Goal: Task Accomplishment & Management: Manage account settings

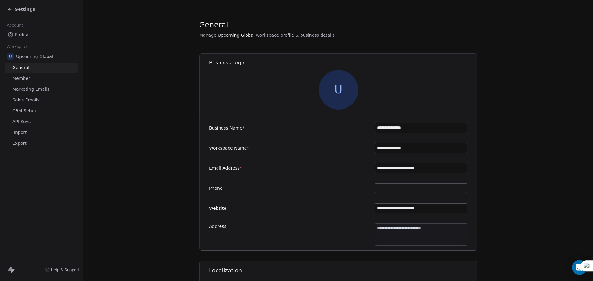
click at [28, 9] on span "Settings" at bounding box center [25, 9] width 20 height 6
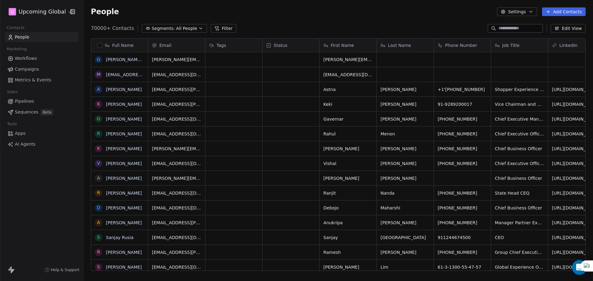
scroll to position [243, 505]
click at [176, 28] on span "All People" at bounding box center [186, 28] width 21 height 6
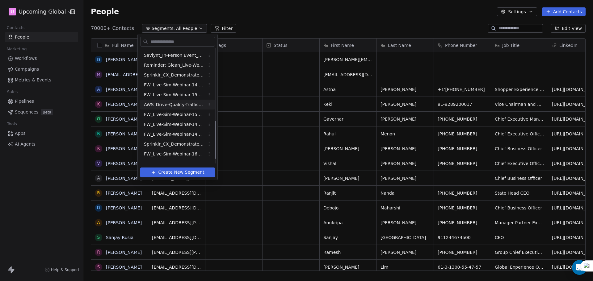
scroll to position [232, 0]
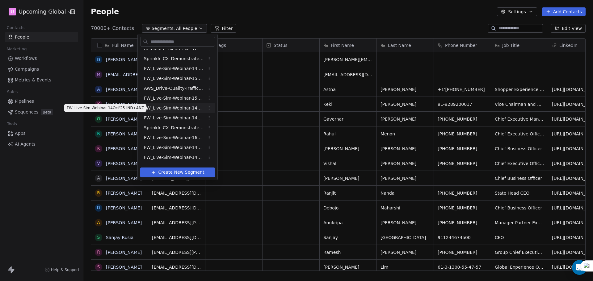
click at [177, 110] on span "FW_Live-Sim-Webinar-14Oct'25-IND+ANZ" at bounding box center [174, 108] width 61 height 6
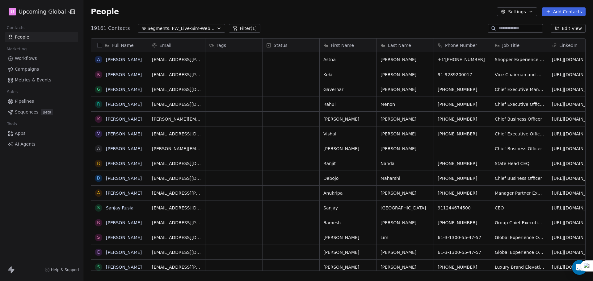
scroll to position [243, 505]
click at [248, 29] on button "Filter (1)" at bounding box center [245, 28] width 32 height 9
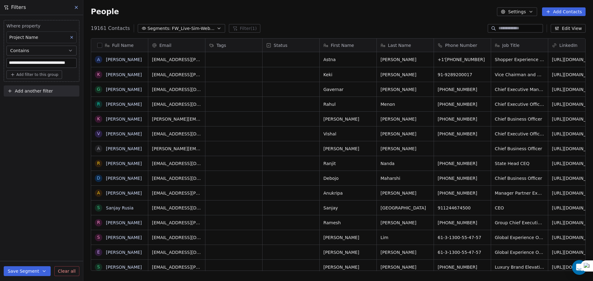
click at [20, 88] on span "Add another filter" at bounding box center [34, 91] width 38 height 6
click at [201, 29] on html "**********" at bounding box center [296, 140] width 593 height 281
click at [201, 29] on span "FW_Live-Sim-Webinar-14Oct'25-IND+ANZ" at bounding box center [193, 28] width 43 height 6
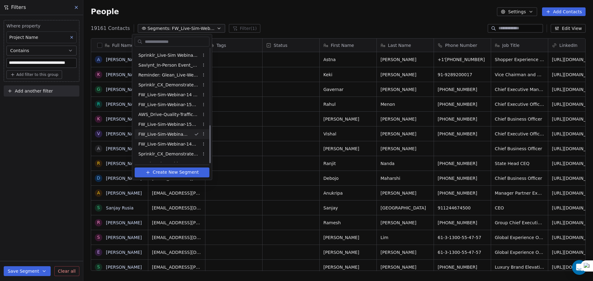
scroll to position [232, 0]
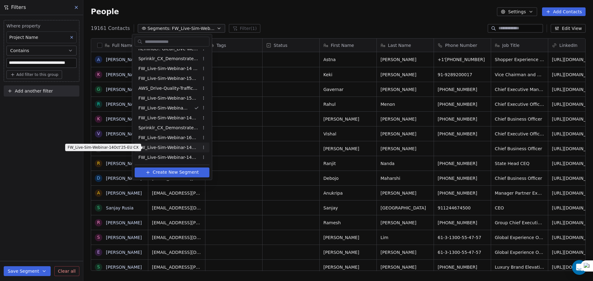
click at [183, 148] on span "FW_Live-Sim-Webinar-14Oct'25-EU CX" at bounding box center [168, 147] width 61 height 6
type input "**********"
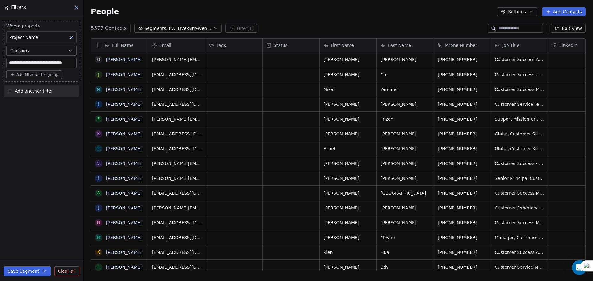
scroll to position [243, 505]
click at [32, 93] on span "Add another filter" at bounding box center [34, 91] width 38 height 6
drag, startPoint x: 30, startPoint y: 111, endPoint x: 35, endPoint y: 105, distance: 7.8
click at [35, 105] on div "Contact properties Contact activity" at bounding box center [41, 111] width 70 height 20
click at [35, 105] on span "Contact properties" at bounding box center [30, 105] width 40 height 6
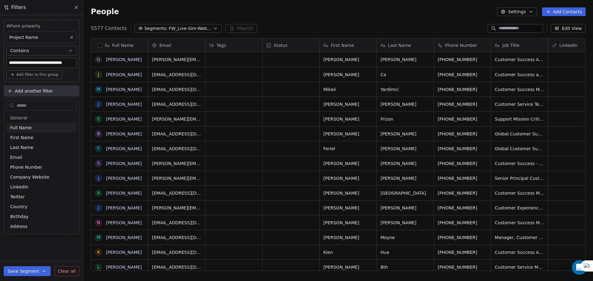
click at [35, 103] on input "text" at bounding box center [45, 105] width 61 height 9
type input "***"
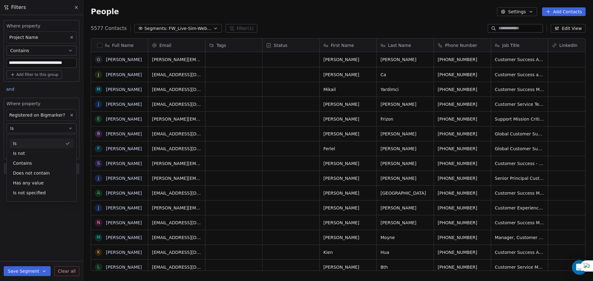
click at [34, 132] on button "Is" at bounding box center [41, 128] width 70 height 10
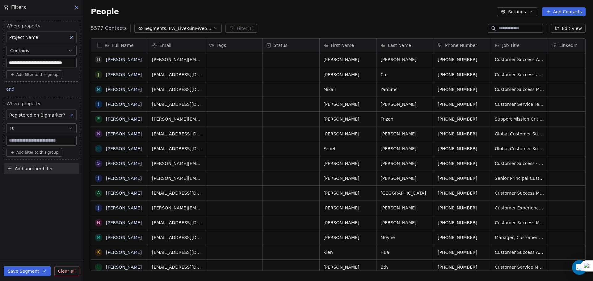
click at [31, 138] on input at bounding box center [41, 140] width 69 height 9
type input "****"
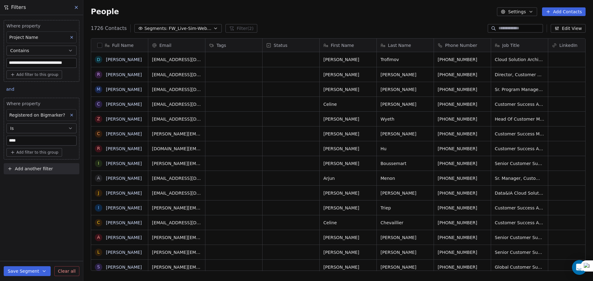
click at [101, 45] on button "button" at bounding box center [99, 45] width 5 height 5
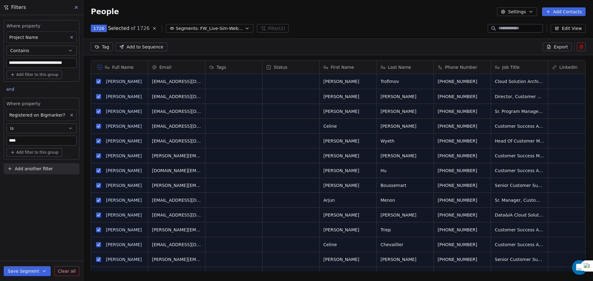
scroll to position [221, 505]
click at [235, 26] on span "FW_Live-Sim-Webinar-14Oct'25-EU CX" at bounding box center [221, 28] width 43 height 6
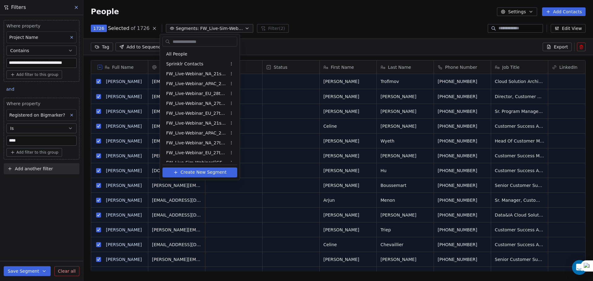
scroll to position [223, 0]
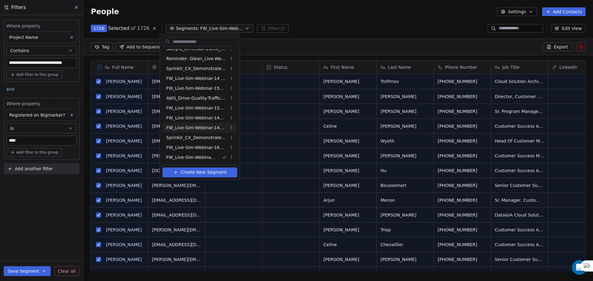
click at [321, 9] on html "**********" at bounding box center [296, 140] width 593 height 281
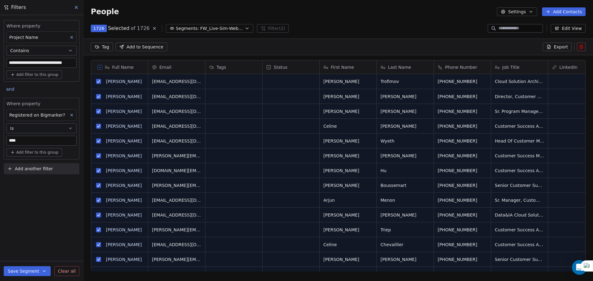
click at [555, 46] on span "Export" at bounding box center [560, 47] width 14 height 6
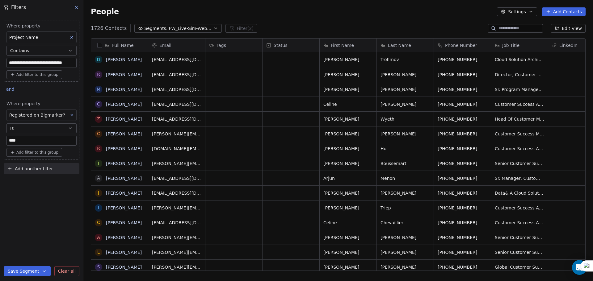
scroll to position [243, 505]
click at [537, 9] on button "Settings" at bounding box center [517, 11] width 40 height 9
click at [520, 53] on span "Export" at bounding box center [521, 55] width 14 height 6
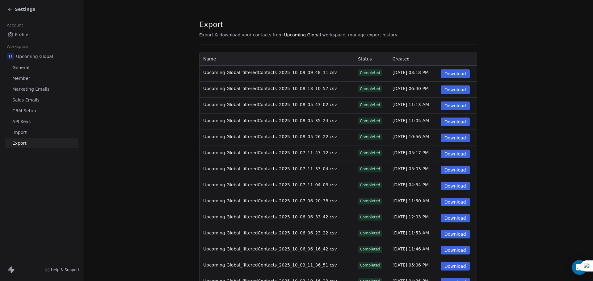
click at [461, 73] on button "Download" at bounding box center [455, 73] width 29 height 9
click at [15, 6] on div "Settings" at bounding box center [21, 9] width 28 height 6
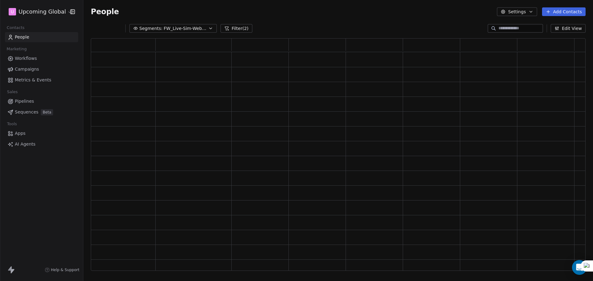
scroll to position [228, 490]
click at [181, 27] on span "FW_Live-Sim-Webinar-14Oct'25-EU CX" at bounding box center [185, 28] width 43 height 6
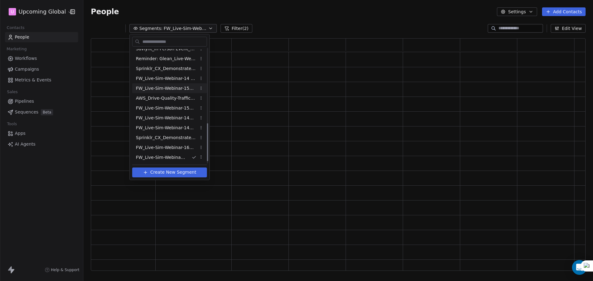
scroll to position [232, 0]
click at [187, 157] on span "FW_Live-Sim-Webinar-14Oct'25-IND+ANZ CX" at bounding box center [166, 157] width 61 height 6
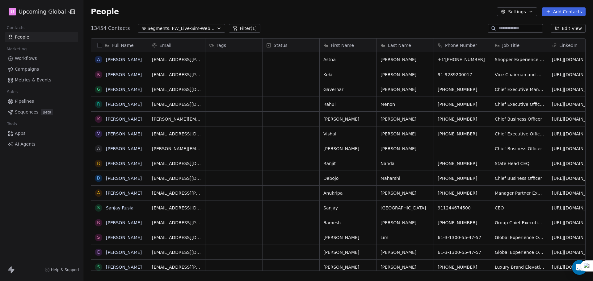
scroll to position [243, 505]
click at [237, 27] on button "Filter (1)" at bounding box center [245, 28] width 32 height 9
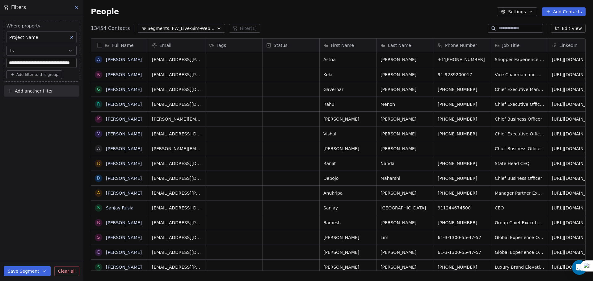
click at [9, 91] on icon "button" at bounding box center [9, 91] width 5 height 5
click at [32, 103] on span "Contact properties" at bounding box center [30, 105] width 40 height 6
type input "****"
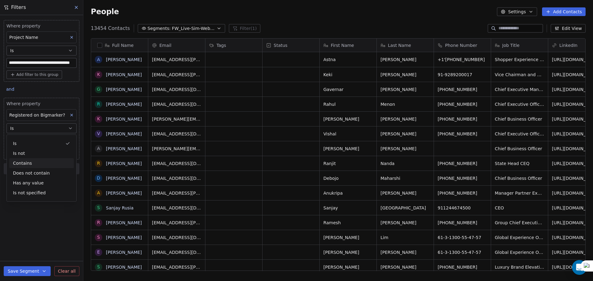
click at [34, 159] on div "Contains" at bounding box center [41, 163] width 65 height 10
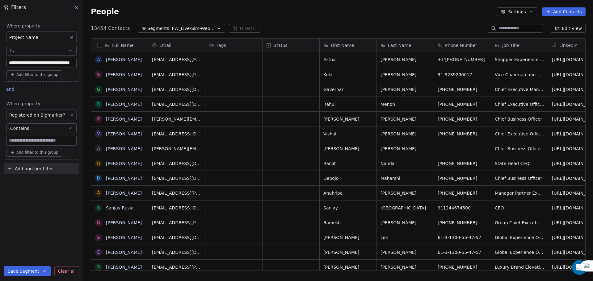
click at [35, 140] on input at bounding box center [41, 140] width 69 height 9
click at [37, 132] on button "Contains" at bounding box center [41, 128] width 70 height 10
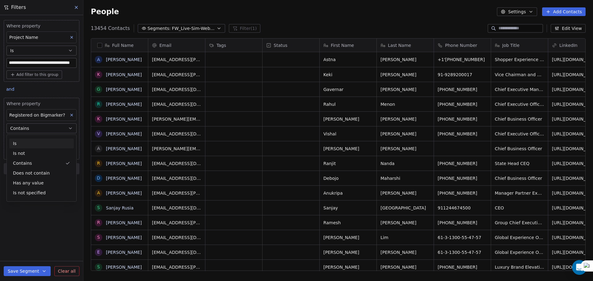
click at [33, 142] on div "Is" at bounding box center [41, 144] width 65 height 10
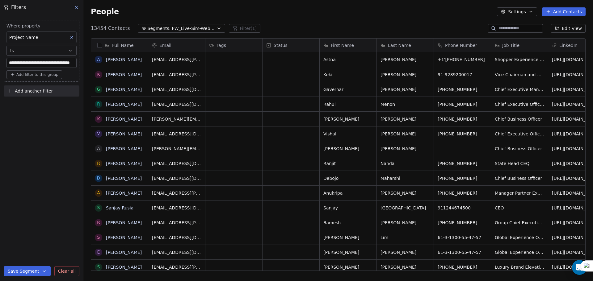
click at [33, 142] on div "**********" at bounding box center [41, 148] width 83 height 266
click at [39, 85] on div "**********" at bounding box center [41, 57] width 83 height 84
click at [37, 89] on span "Add another filter" at bounding box center [34, 91] width 38 height 6
click at [35, 102] on span "Contact properties" at bounding box center [30, 105] width 40 height 6
type input "****"
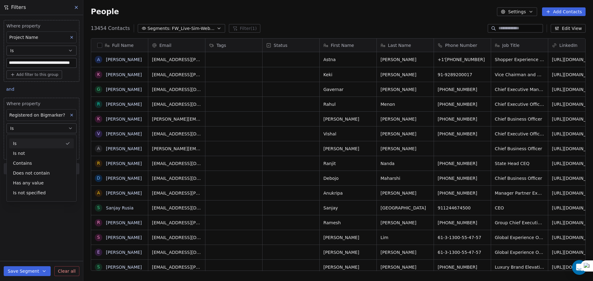
drag, startPoint x: 31, startPoint y: 125, endPoint x: 31, endPoint y: 133, distance: 8.3
click at [31, 125] on button "Is" at bounding box center [41, 128] width 70 height 10
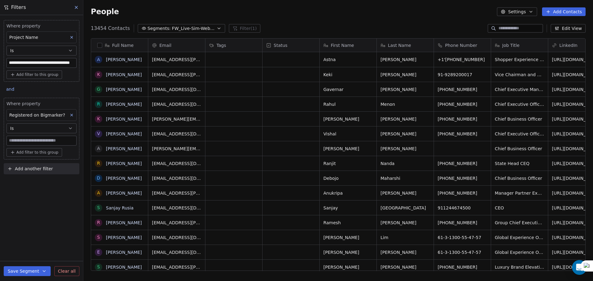
click at [30, 142] on input at bounding box center [41, 140] width 69 height 9
type input "****"
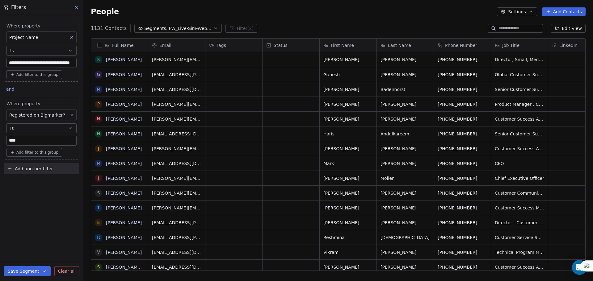
click at [321, 23] on div "1131 Contacts Segments: FW_Live-Sim-Webinar-14Oct'25-IND+ANZ CX Filter (2) Edit…" at bounding box center [337, 28] width 509 height 10
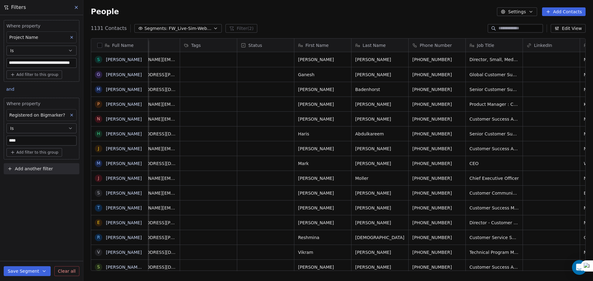
scroll to position [0, 0]
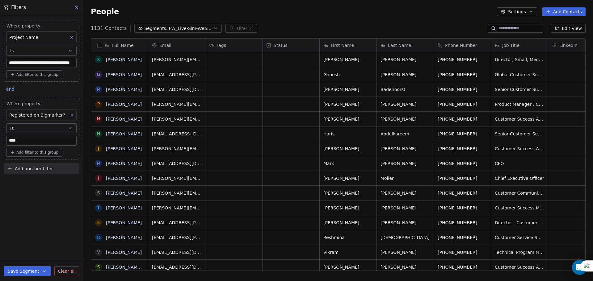
click at [101, 44] on button "button" at bounding box center [99, 45] width 5 height 5
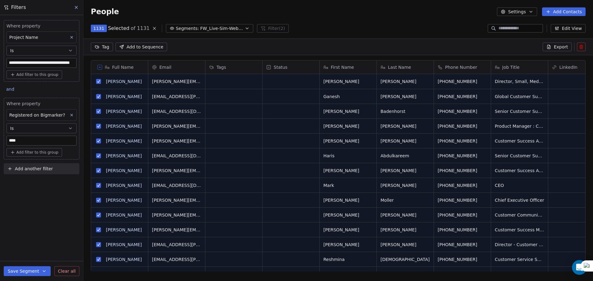
click at [557, 48] on span "Export" at bounding box center [560, 47] width 14 height 6
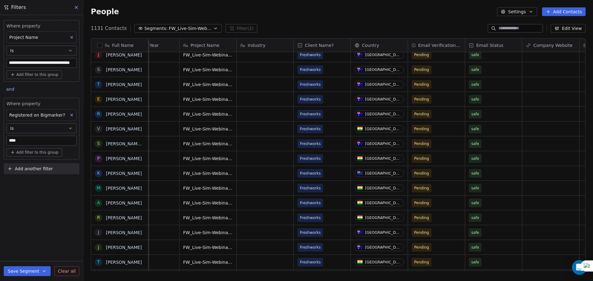
scroll to position [0, 541]
click at [101, 43] on button "button" at bounding box center [99, 45] width 5 height 5
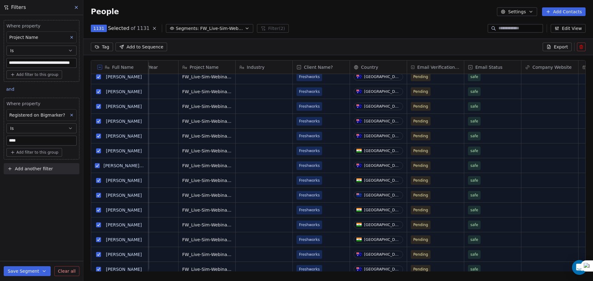
click at [562, 45] on span "Export" at bounding box center [560, 47] width 14 height 6
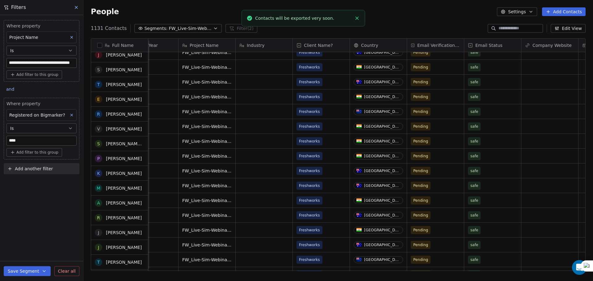
scroll to position [185, 0]
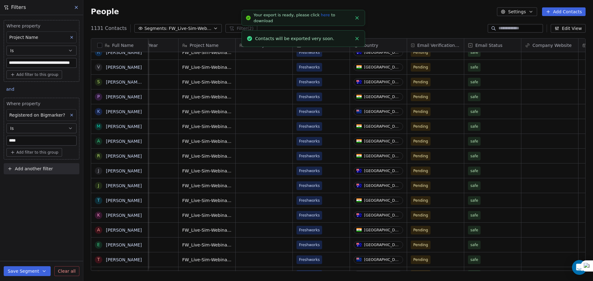
click at [321, 17] on link "here" at bounding box center [325, 15] width 9 height 5
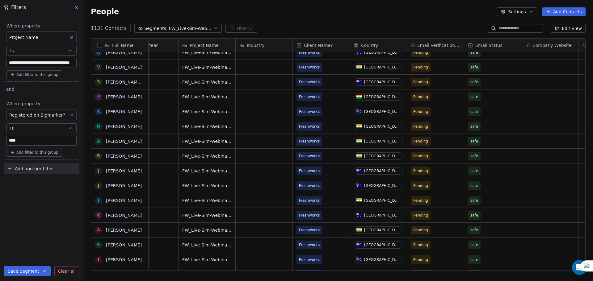
click at [180, 24] on button "Segments: FW_Live-Sim-Webinar-14Oct'25-IND+ANZ CX" at bounding box center [177, 28] width 87 height 9
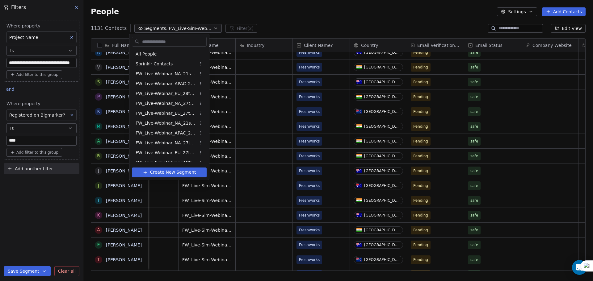
scroll to position [232, 0]
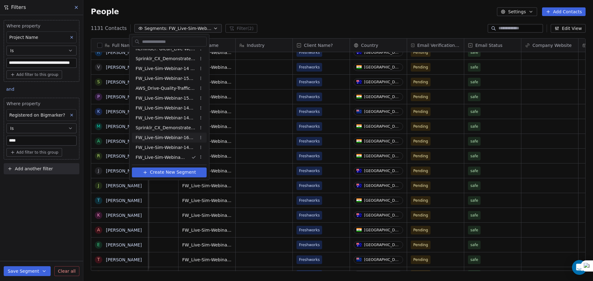
click at [173, 137] on span "FW_Live-Sim-Webinar-16Oct'25-IND+ANZ" at bounding box center [166, 138] width 61 height 6
type input "**********"
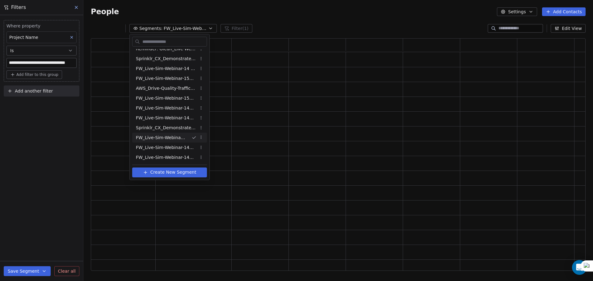
scroll to position [228, 490]
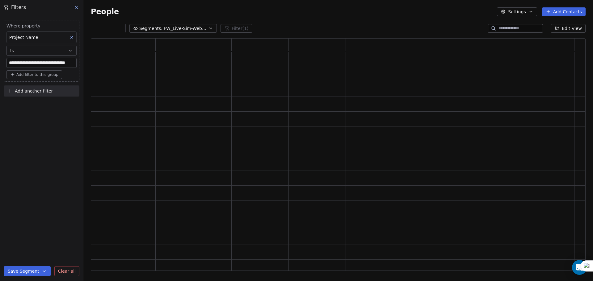
click at [193, 24] on div "Segments: FW_Live-Sim-Webinar-16Oct'25-IND+ANZ Filter (1) Edit View" at bounding box center [337, 28] width 509 height 10
click at [193, 24] on button "Segments: FW_Live-Sim-Webinar-16Oct'25-IND+ANZ" at bounding box center [172, 28] width 87 height 9
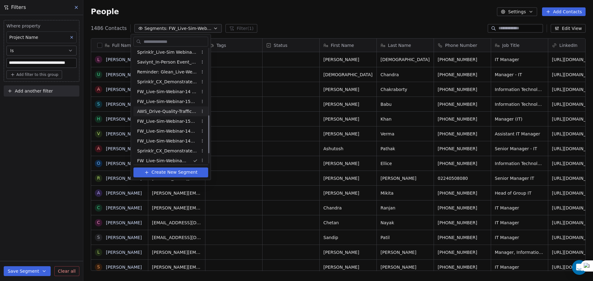
scroll to position [232, 0]
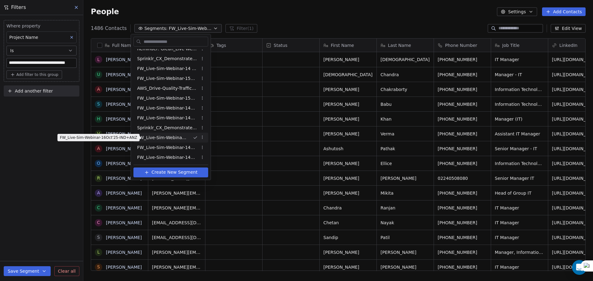
click at [185, 135] on span "FW_Live-Sim-Webinar-16Oct'25-IND+ANZ" at bounding box center [162, 138] width 51 height 6
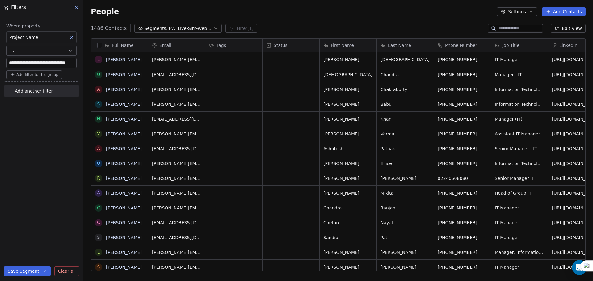
click at [48, 67] on input "**********" at bounding box center [41, 62] width 69 height 9
paste input
type input "**********"
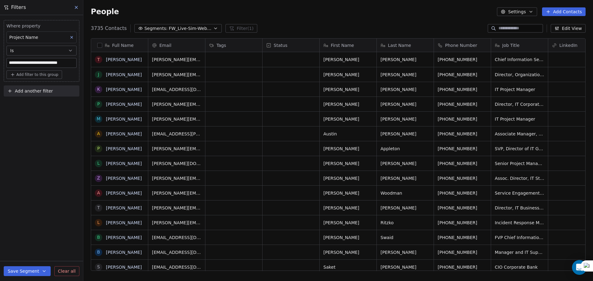
scroll to position [243, 505]
click at [192, 26] on span "FW_Live-Sim-Webinar-16Oct'25-IND+ANZ" at bounding box center [190, 28] width 43 height 6
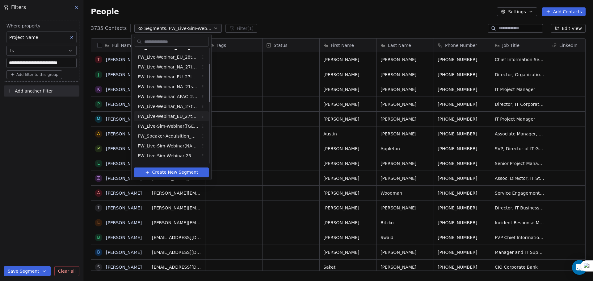
scroll to position [0, 0]
click at [163, 54] on div "All People" at bounding box center [171, 54] width 75 height 10
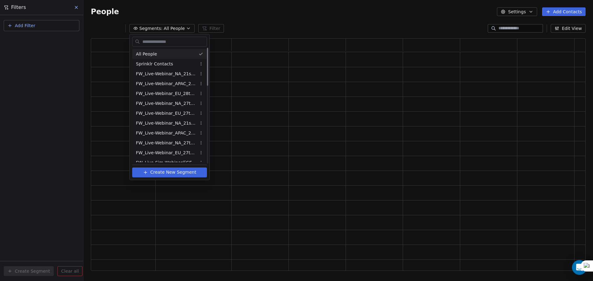
scroll to position [228, 490]
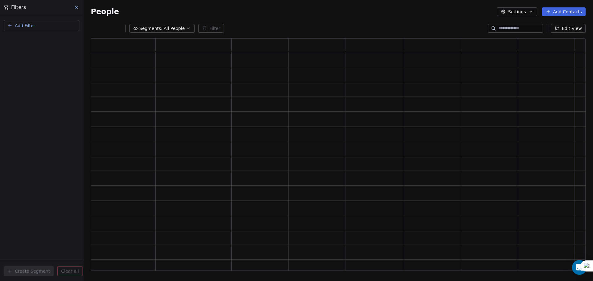
click at [48, 25] on button "Add Filter" at bounding box center [42, 25] width 76 height 11
click at [44, 40] on span "Contact properties" at bounding box center [30, 40] width 40 height 6
type input "****"
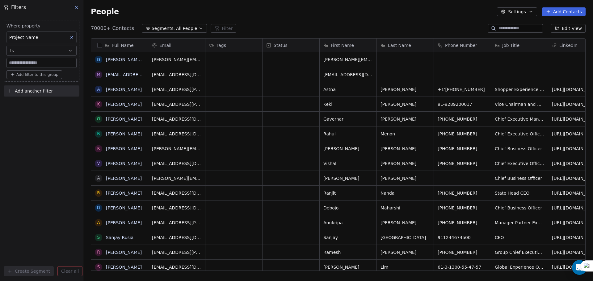
scroll to position [243, 505]
click at [50, 44] on div "Where property Project Name Is" at bounding box center [41, 45] width 70 height 45
click at [33, 61] on input at bounding box center [41, 62] width 69 height 9
paste input "**********"
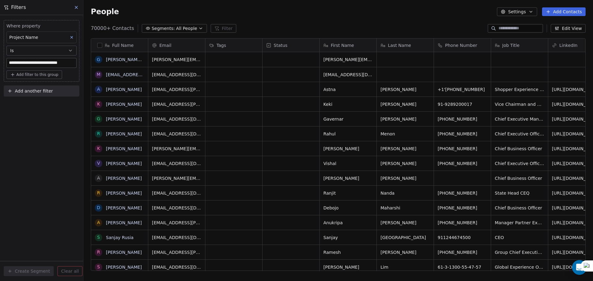
type input "**********"
click at [48, 119] on div "**********" at bounding box center [41, 148] width 83 height 266
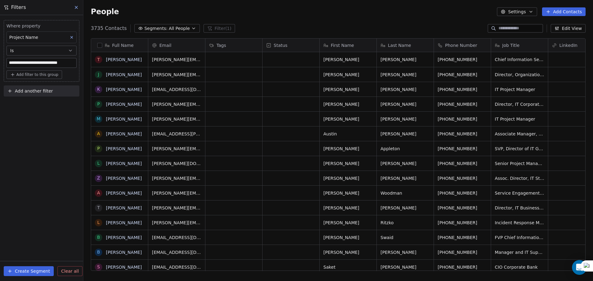
scroll to position [0, 0]
click at [33, 94] on button "Add another filter" at bounding box center [42, 91] width 76 height 11
click at [29, 104] on div "Contact properties Contact activity" at bounding box center [41, 110] width 75 height 25
click at [29, 104] on span "Contact properties" at bounding box center [30, 105] width 40 height 6
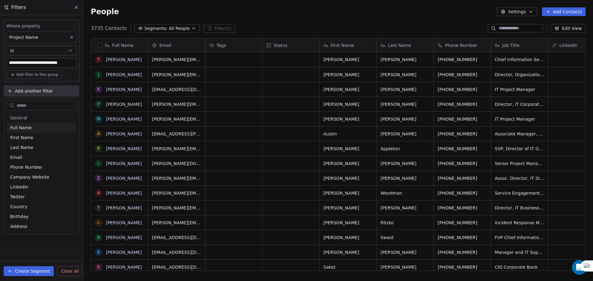
click at [28, 108] on input "text" at bounding box center [45, 105] width 61 height 9
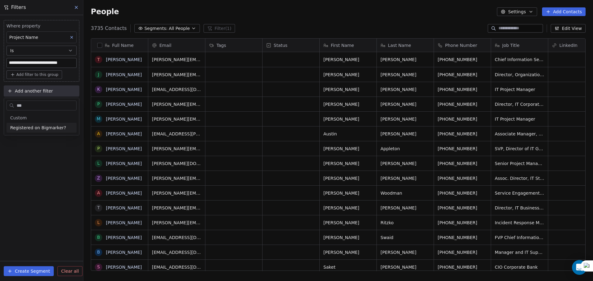
type input "****"
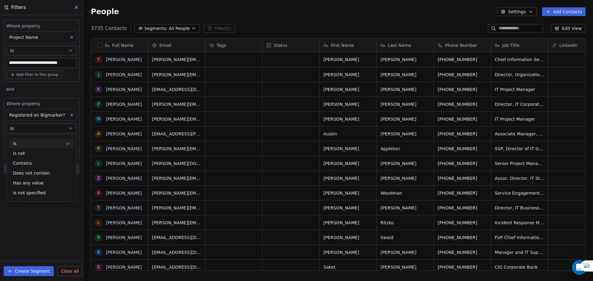
click at [29, 126] on button "Is" at bounding box center [41, 128] width 70 height 10
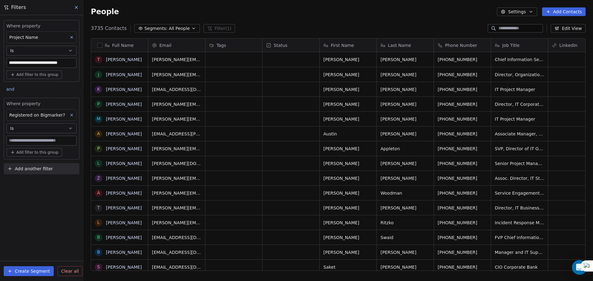
click at [29, 138] on input at bounding box center [41, 140] width 69 height 9
type input "****"
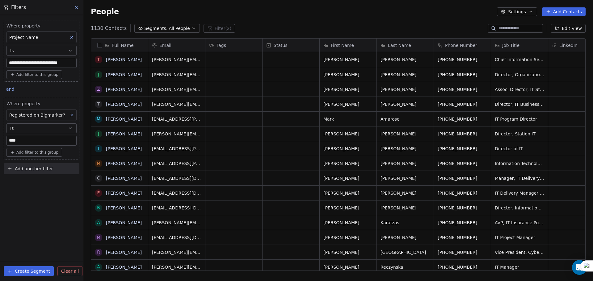
click at [97, 44] on div "Full Name" at bounding box center [119, 45] width 48 height 6
click at [36, 237] on html "**********" at bounding box center [296, 140] width 593 height 281
click at [100, 45] on button "button" at bounding box center [99, 45] width 5 height 5
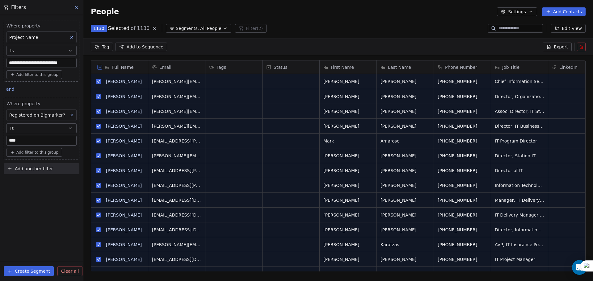
scroll to position [221, 505]
click at [552, 44] on button "Export" at bounding box center [556, 47] width 29 height 9
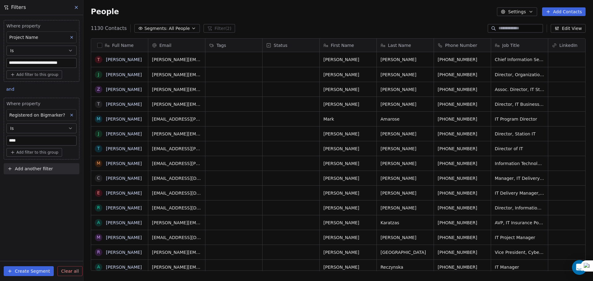
scroll to position [243, 505]
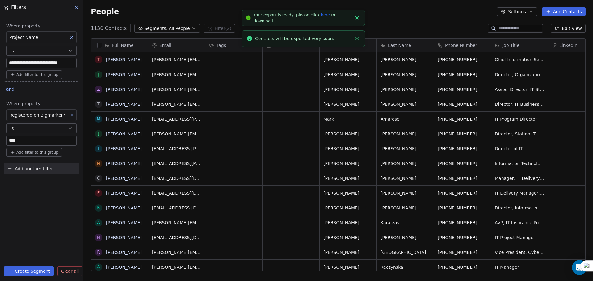
click at [321, 17] on link "here" at bounding box center [325, 15] width 9 height 5
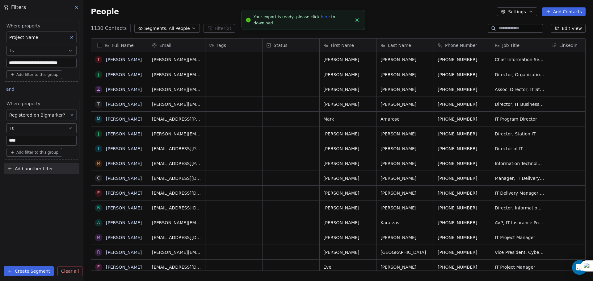
click at [71, 112] on button at bounding box center [72, 115] width 8 height 8
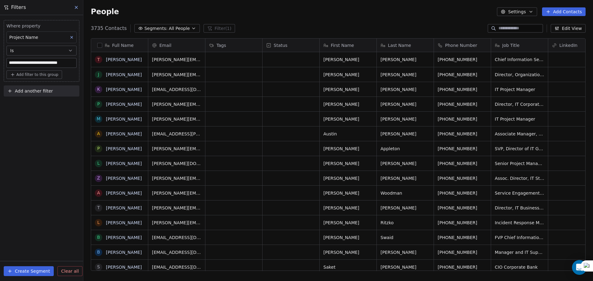
click at [23, 268] on button "Create Segment" at bounding box center [29, 271] width 50 height 10
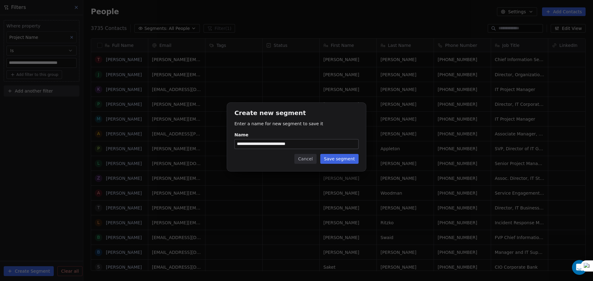
type input "**********"
click at [336, 161] on button "Save segment" at bounding box center [339, 159] width 38 height 10
